Goal: Information Seeking & Learning: Learn about a topic

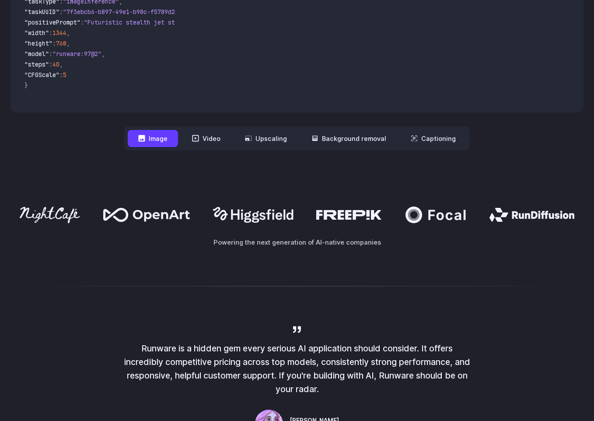
scroll to position [261, 0]
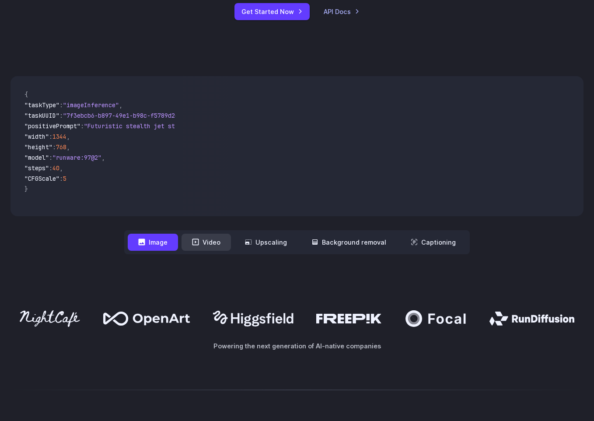
click at [195, 240] on icon at bounding box center [195, 241] width 7 height 7
click at [274, 242] on button "Upscaling" at bounding box center [265, 242] width 63 height 17
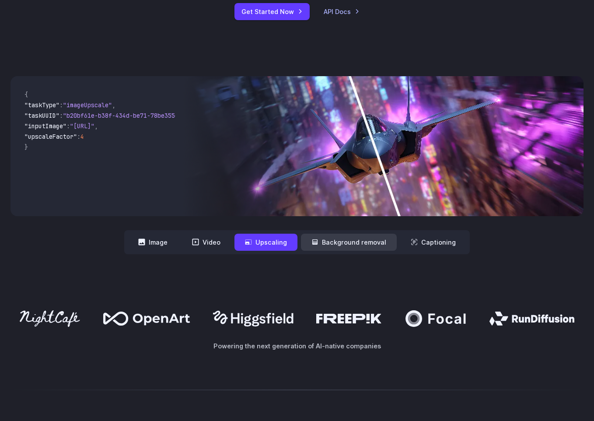
click at [350, 239] on button "Background removal" at bounding box center [349, 242] width 96 height 17
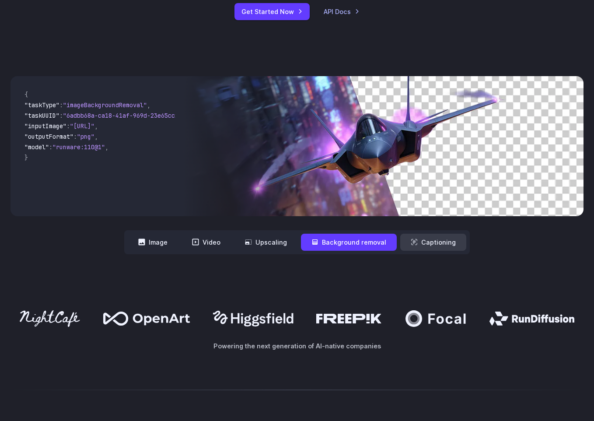
click at [426, 241] on button "Captioning" at bounding box center [433, 242] width 66 height 17
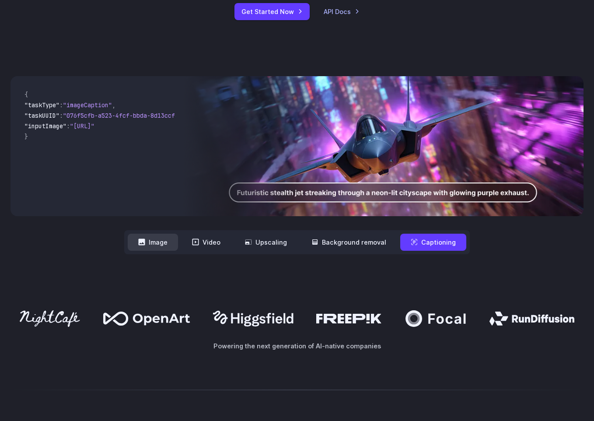
click at [177, 248] on button "Image" at bounding box center [153, 242] width 50 height 17
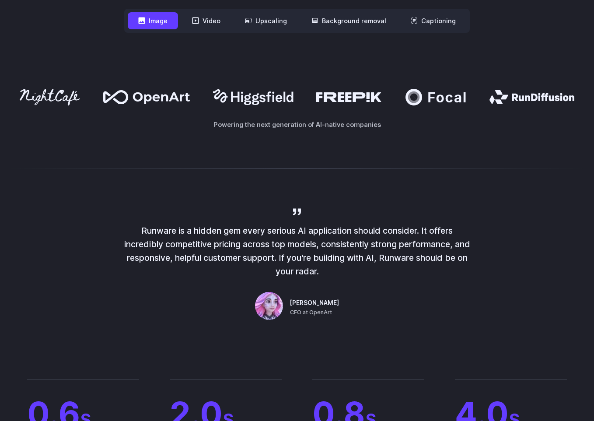
scroll to position [0, 0]
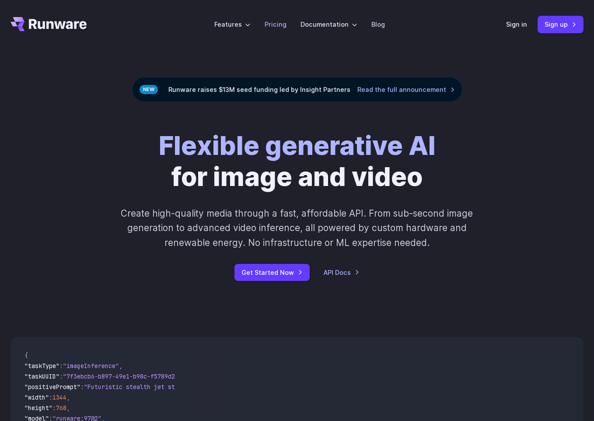
click at [283, 24] on link "Pricing" at bounding box center [276, 24] width 22 height 10
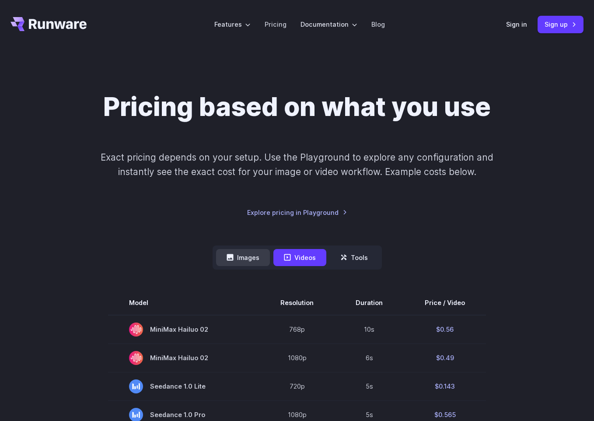
click at [251, 258] on button "Images" at bounding box center [243, 257] width 54 height 17
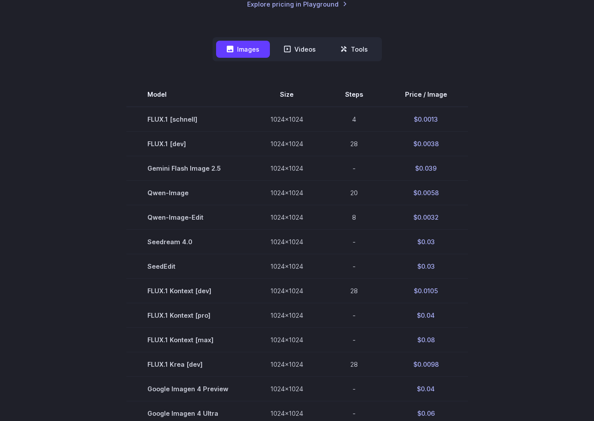
scroll to position [201, 0]
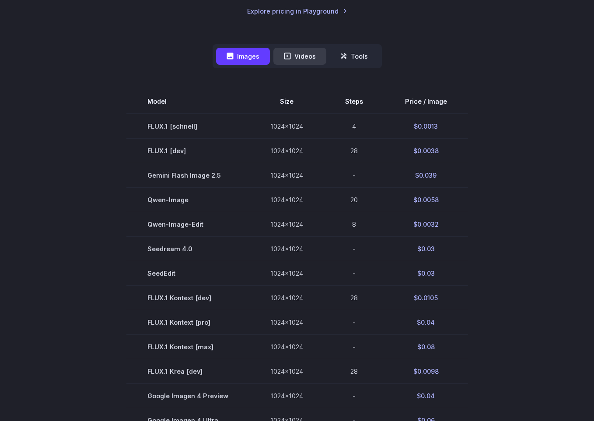
click at [305, 54] on button "Videos" at bounding box center [299, 56] width 53 height 17
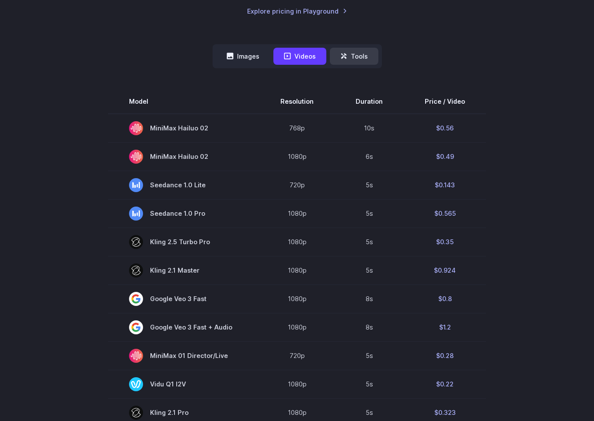
click at [348, 56] on button "Tools" at bounding box center [354, 56] width 49 height 17
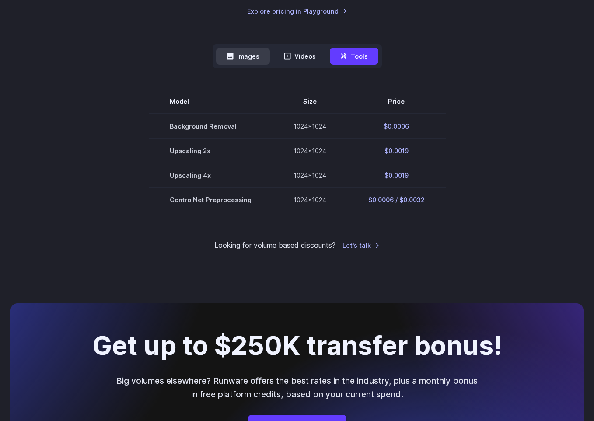
click at [250, 61] on button "Images" at bounding box center [243, 56] width 54 height 17
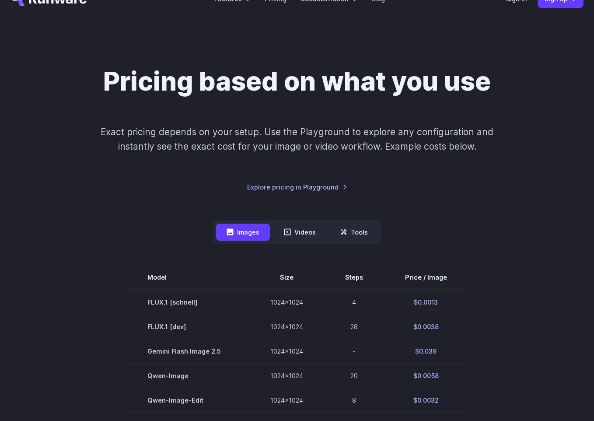
scroll to position [0, 0]
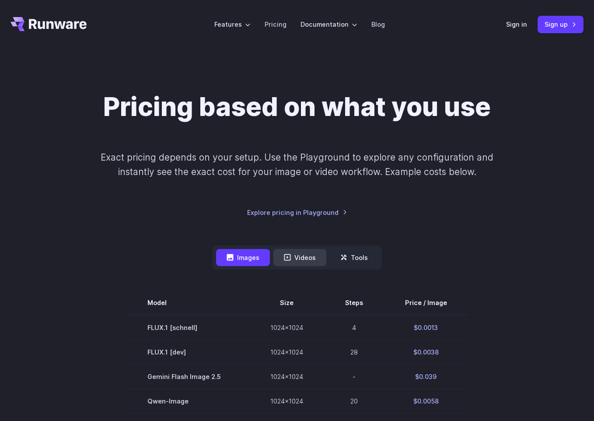
click at [298, 260] on button "Videos" at bounding box center [299, 257] width 53 height 17
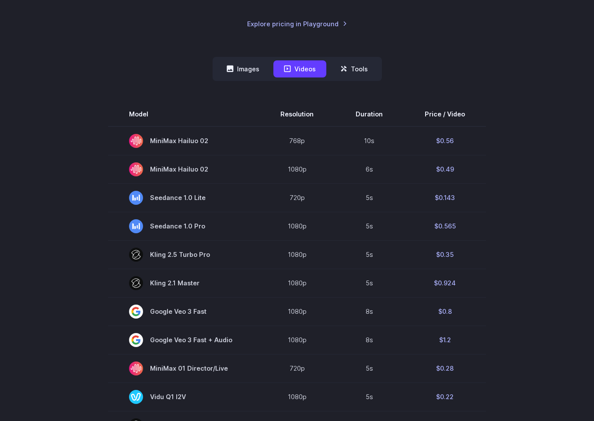
scroll to position [157, 0]
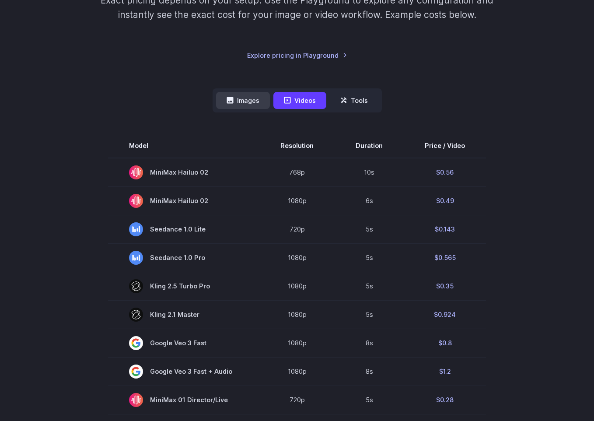
click at [248, 105] on button "Images" at bounding box center [243, 100] width 54 height 17
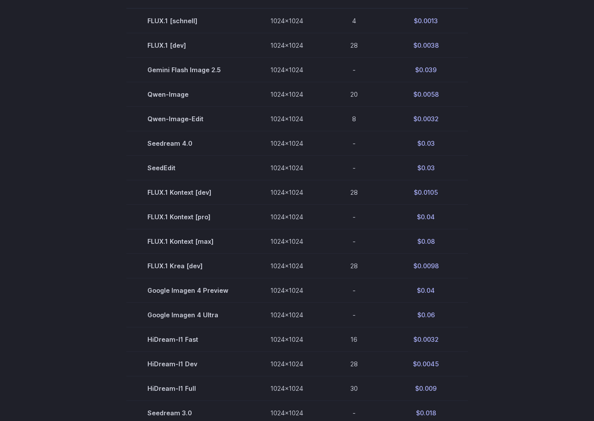
scroll to position [0, 0]
